Goal: Navigation & Orientation: Understand site structure

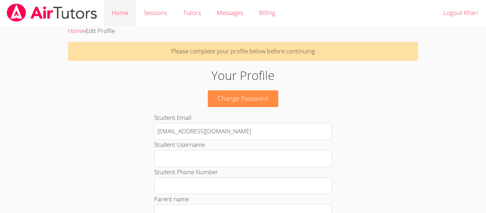
click at [119, 6] on link "Home" at bounding box center [120, 13] width 32 height 26
click at [148, 9] on link "Sessions" at bounding box center [155, 13] width 39 height 26
click at [182, 11] on link "Tutors" at bounding box center [191, 13] width 33 height 26
click at [234, 13] on span "Messages" at bounding box center [230, 13] width 27 height 8
click at [259, 12] on link "Billing" at bounding box center [267, 13] width 32 height 26
